Goal: Find contact information: Find contact information

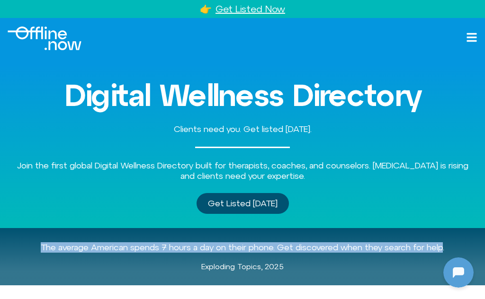
scroll to position [4, 0]
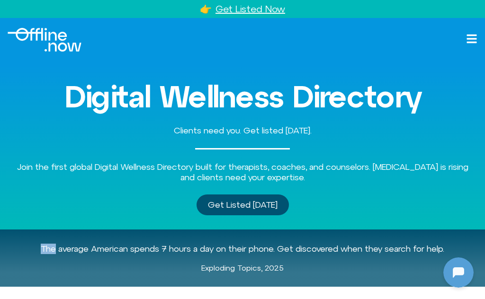
click at [389, 230] on div "The average American spends 7 hours a day on their phone. Get discovered when t…" at bounding box center [243, 258] width 470 height 57
click at [347, 207] on div "Get Listed Today" at bounding box center [243, 205] width 470 height 21
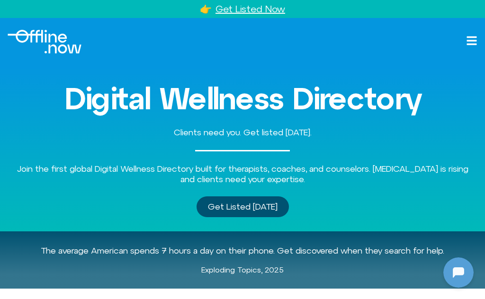
click at [392, 272] on p "Exploding Topics, 2025" at bounding box center [242, 270] width 455 height 9
click at [369, 253] on p "The average American spends 7 hours a day on their phone. Get discovered when t…" at bounding box center [242, 251] width 455 height 10
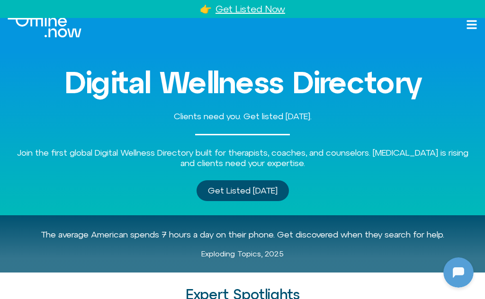
scroll to position [20, 0]
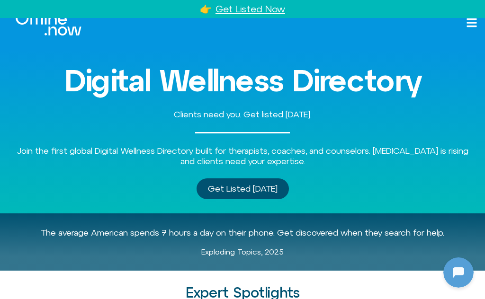
click at [387, 230] on p "The average American spends 7 hours a day on their phone. Get discovered when t…" at bounding box center [242, 233] width 455 height 10
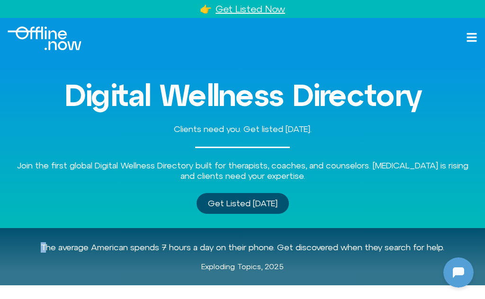
scroll to position [0, 0]
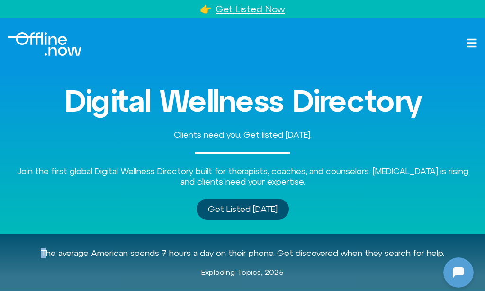
click at [370, 223] on div "Digital Wellness Directory Clients need you. Get listed today. Join the first g…" at bounding box center [243, 152] width 470 height 164
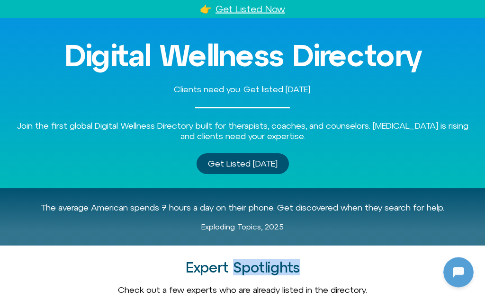
scroll to position [47, 0]
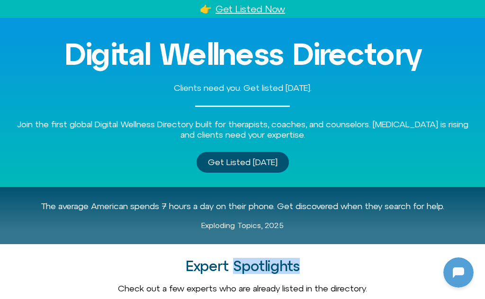
click at [321, 208] on p "The average American spends 7 hours a day on their phone. Get discovered when t…" at bounding box center [242, 206] width 455 height 10
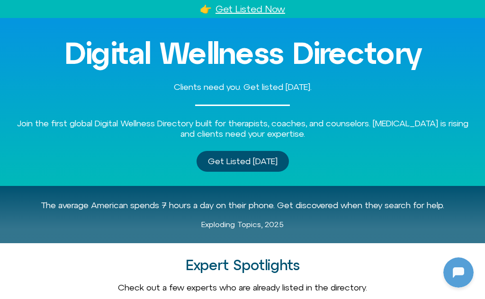
scroll to position [49, 0]
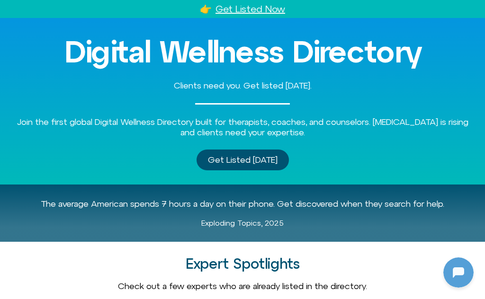
click at [383, 262] on h2 "Expert Spotlights" at bounding box center [243, 264] width 470 height 16
click at [384, 265] on h2 "Expert Spotlights" at bounding box center [243, 264] width 470 height 16
click at [384, 269] on h2 "Expert Spotlights" at bounding box center [243, 264] width 470 height 16
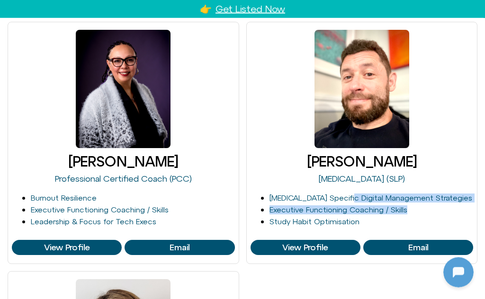
scroll to position [333, 0]
click at [317, 199] on link "[MEDICAL_DATA] Specific Digital Management Strategies" at bounding box center [370, 198] width 203 height 9
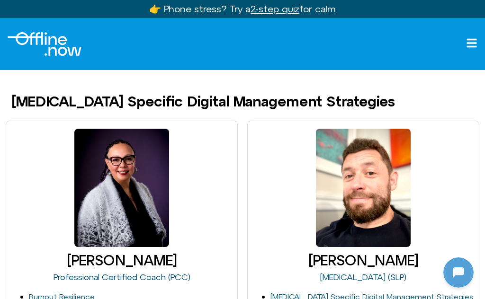
click at [454, 201] on div at bounding box center [363, 188] width 224 height 126
click at [456, 198] on div at bounding box center [363, 188] width 224 height 126
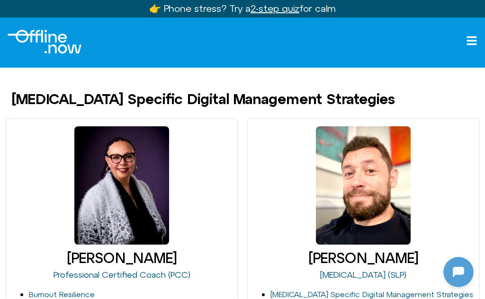
scroll to position [2, 0]
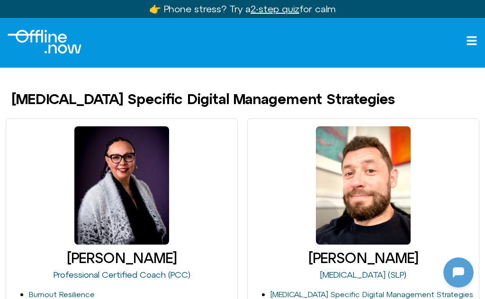
click at [51, 258] on h3 "[PERSON_NAME]" at bounding box center [122, 259] width 224 height 16
click at [60, 264] on h3 "[PERSON_NAME]" at bounding box center [122, 259] width 224 height 16
click at [440, 187] on div at bounding box center [363, 186] width 224 height 126
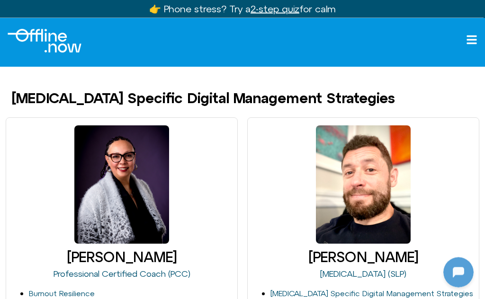
scroll to position [14, 0]
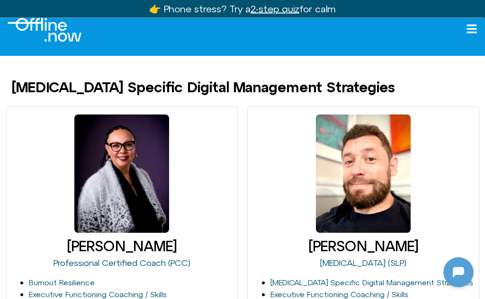
click at [382, 197] on div at bounding box center [363, 174] width 95 height 118
click at [395, 232] on div at bounding box center [363, 174] width 95 height 118
click at [389, 237] on div "[PERSON_NAME] [MEDICAL_DATA] (SLP)" at bounding box center [363, 256] width 224 height 38
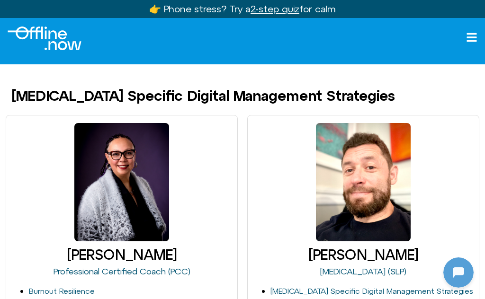
scroll to position [6, 0]
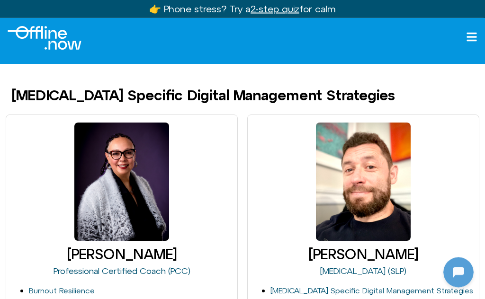
click at [421, 238] on div at bounding box center [363, 182] width 224 height 126
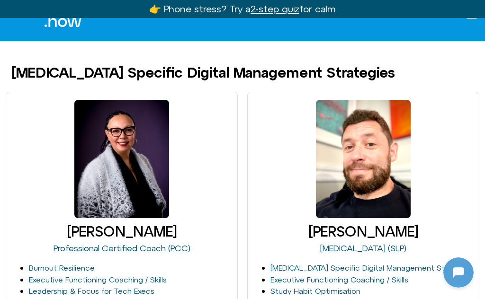
scroll to position [30, 0]
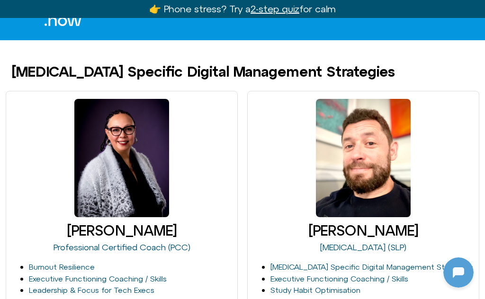
click at [437, 239] on h3 "[PERSON_NAME]" at bounding box center [363, 231] width 224 height 16
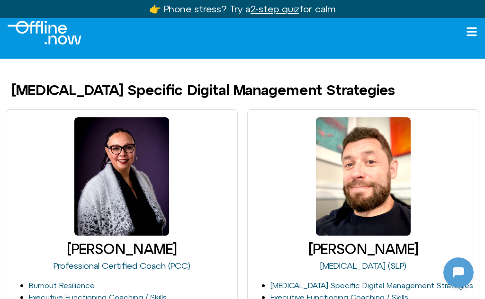
scroll to position [7, 0]
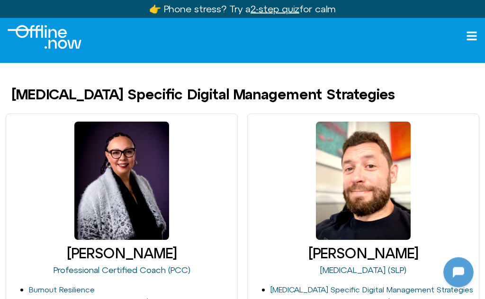
click at [400, 211] on div at bounding box center [363, 181] width 95 height 118
click at [386, 212] on div at bounding box center [363, 181] width 95 height 118
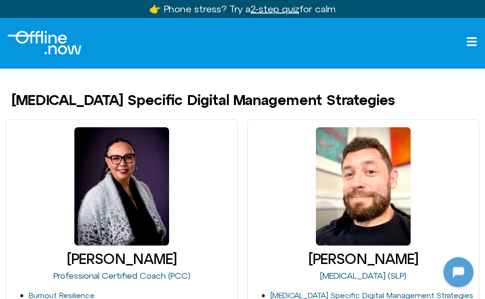
scroll to position [0, 0]
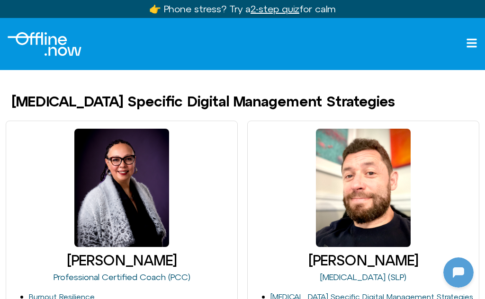
click at [418, 212] on div at bounding box center [363, 188] width 224 height 126
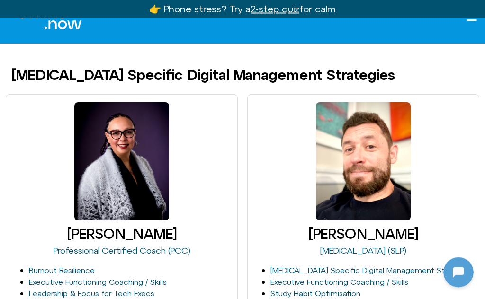
scroll to position [26, 0]
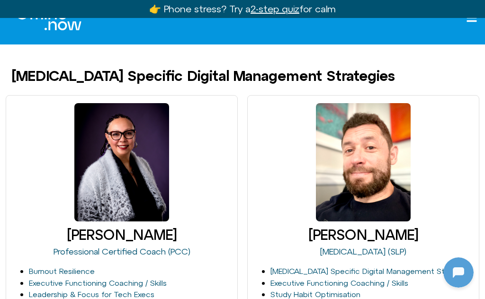
click at [406, 256] on link "[MEDICAL_DATA] (SLP)" at bounding box center [363, 252] width 86 height 10
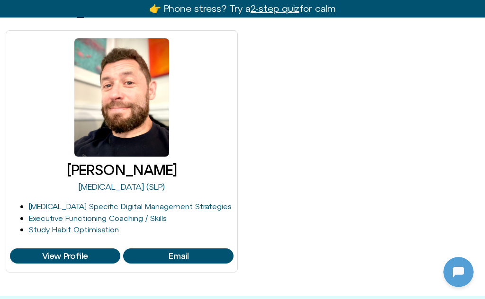
scroll to position [92, 0]
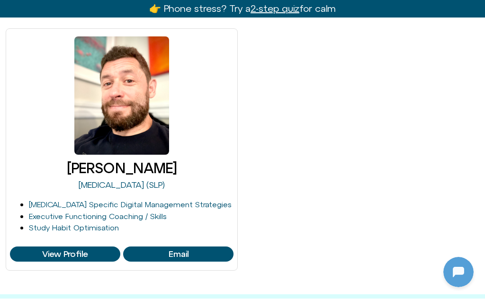
click at [400, 201] on div "[PERSON_NAME] [MEDICAL_DATA] (SLP) [MEDICAL_DATA] Specific Digital Management S…" at bounding box center [243, 150] width 474 height 242
click at [422, 217] on div "[PERSON_NAME] [MEDICAL_DATA] (SLP) [MEDICAL_DATA] Specific Digital Management S…" at bounding box center [243, 150] width 474 height 242
click at [424, 214] on div "[PERSON_NAME] [MEDICAL_DATA] (SLP) [MEDICAL_DATA] Specific Digital Management S…" at bounding box center [243, 150] width 474 height 242
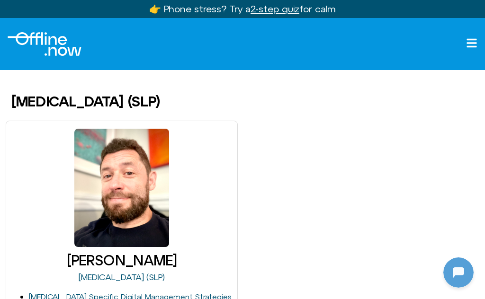
scroll to position [0, 0]
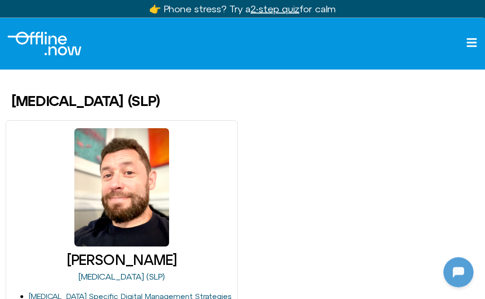
click at [368, 200] on div "[PERSON_NAME] [MEDICAL_DATA] (SLP) [MEDICAL_DATA] Specific Digital Management S…" at bounding box center [243, 242] width 474 height 242
click at [462, 202] on div "[PERSON_NAME] [MEDICAL_DATA] (SLP) [MEDICAL_DATA] Specific Digital Management S…" at bounding box center [243, 242] width 474 height 242
click at [455, 231] on div "[PERSON_NAME] [MEDICAL_DATA] (SLP) [MEDICAL_DATA] Specific Digital Management S…" at bounding box center [243, 242] width 474 height 242
